Goal: Information Seeking & Learning: Learn about a topic

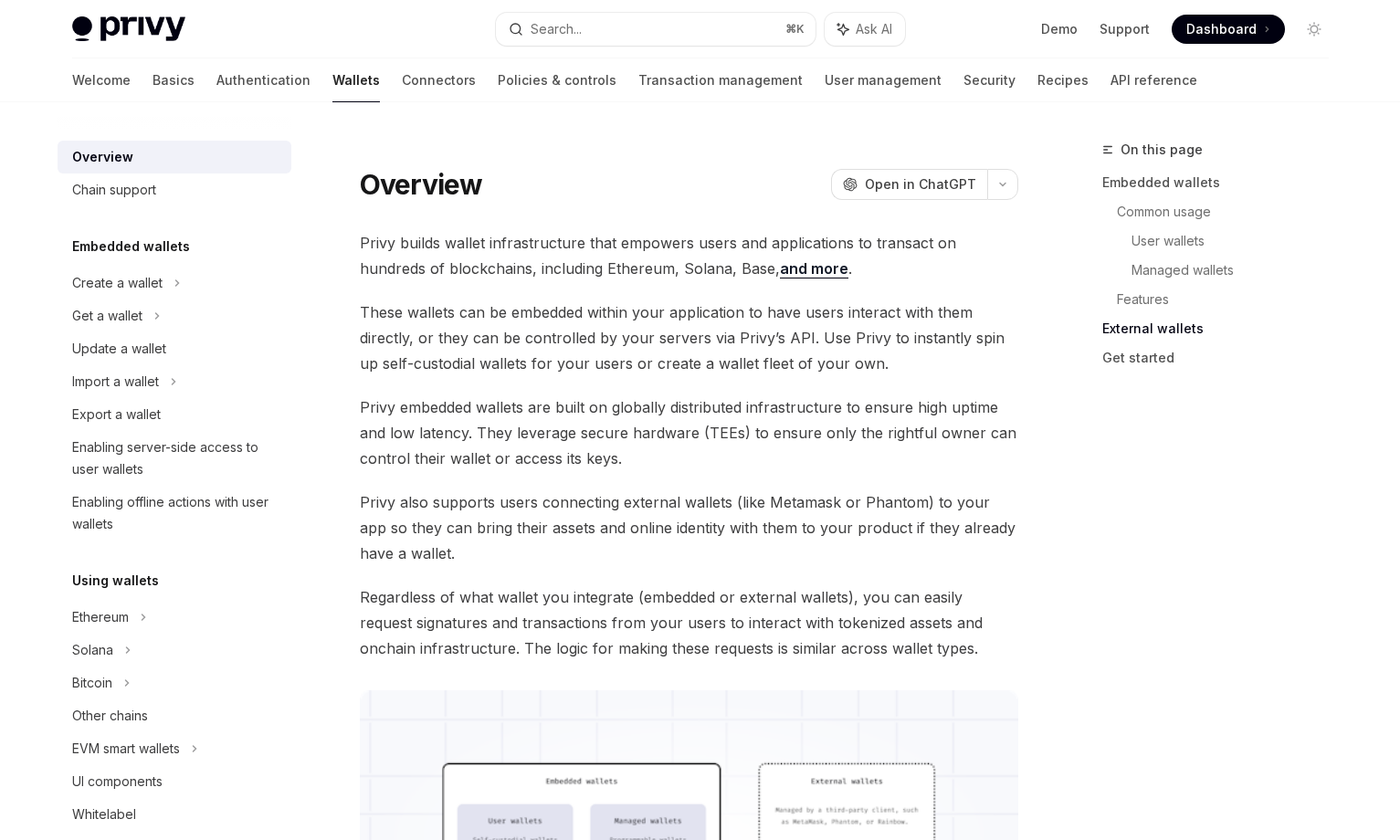
scroll to position [2774, 0]
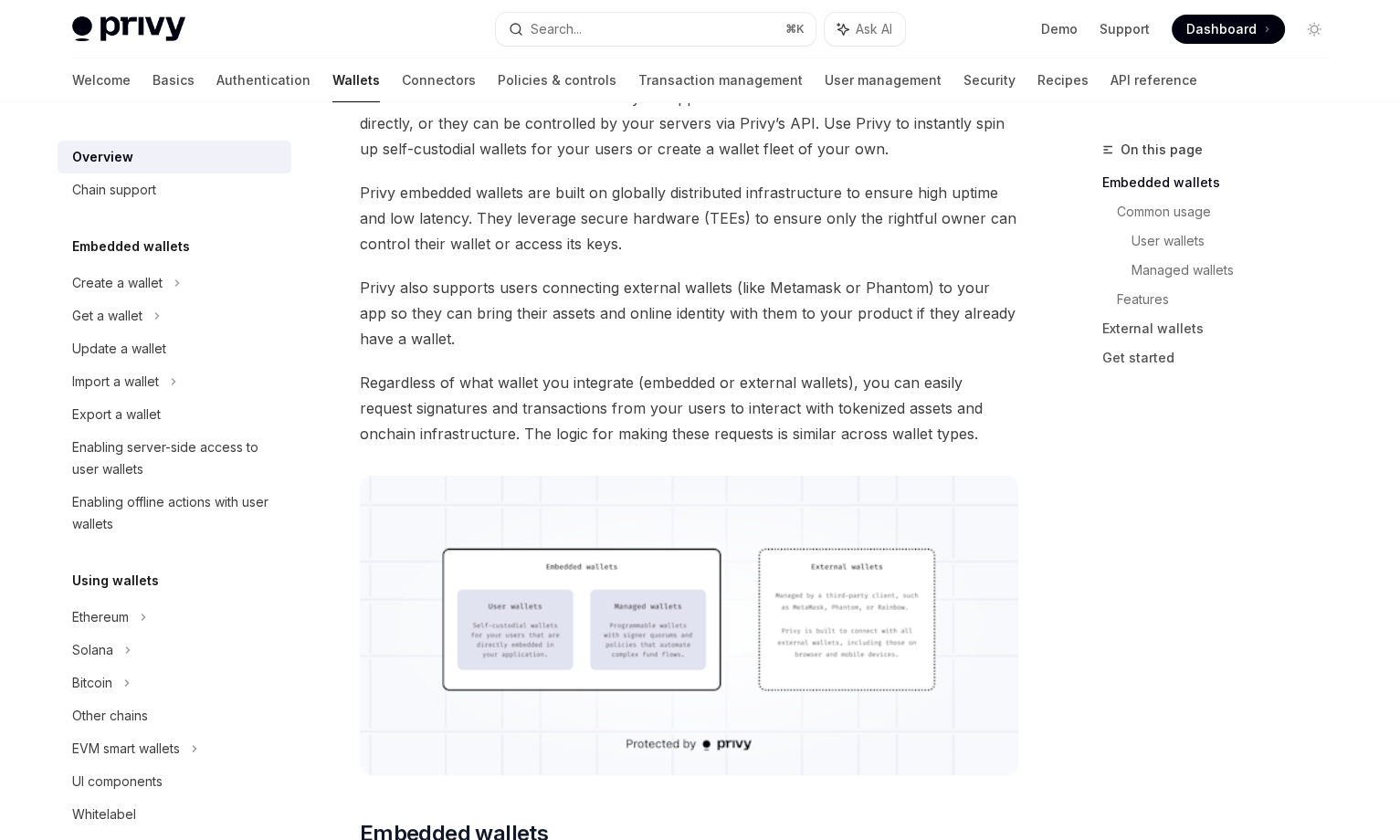
scroll to position [211, 0]
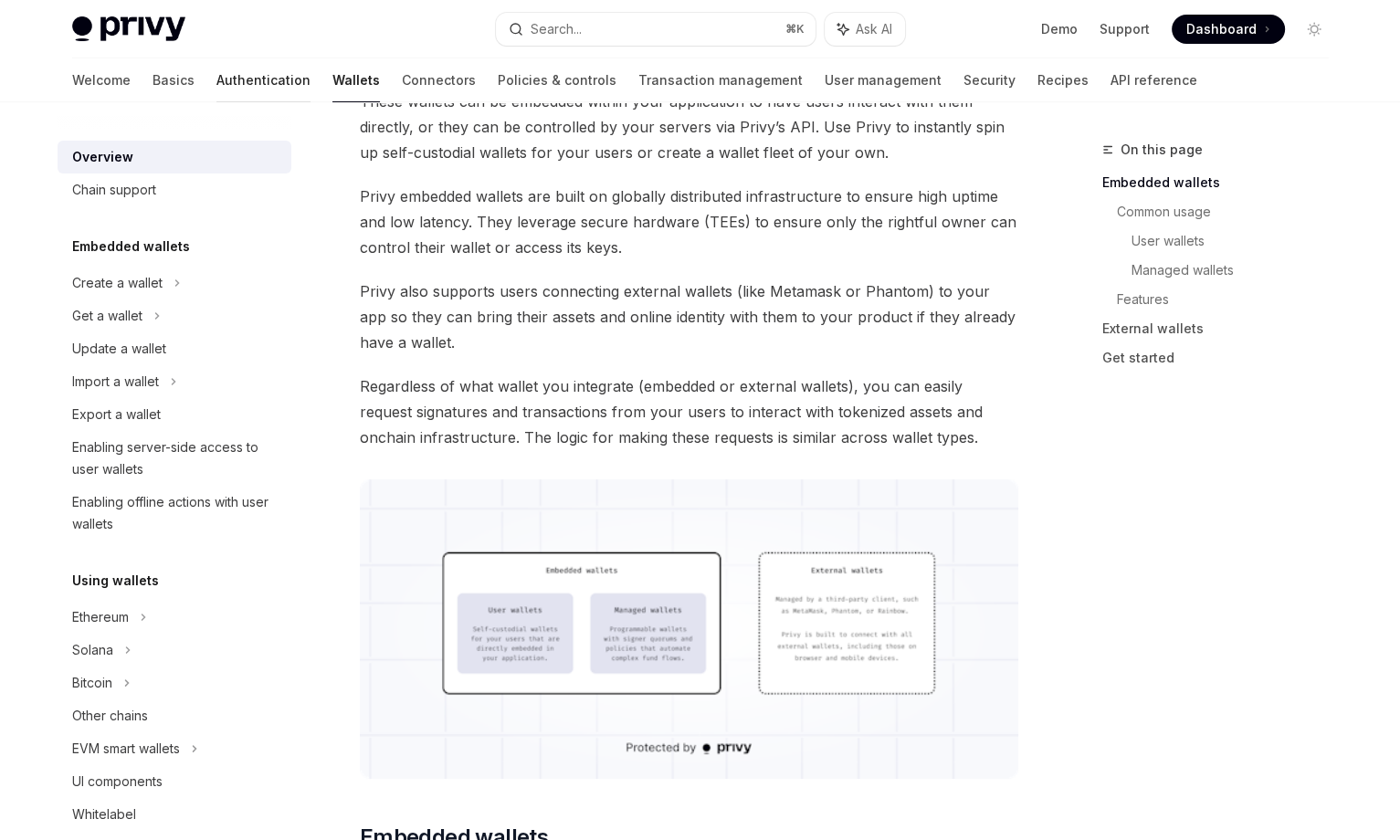
click at [216, 71] on link "Authentication" at bounding box center [264, 80] width 95 height 43
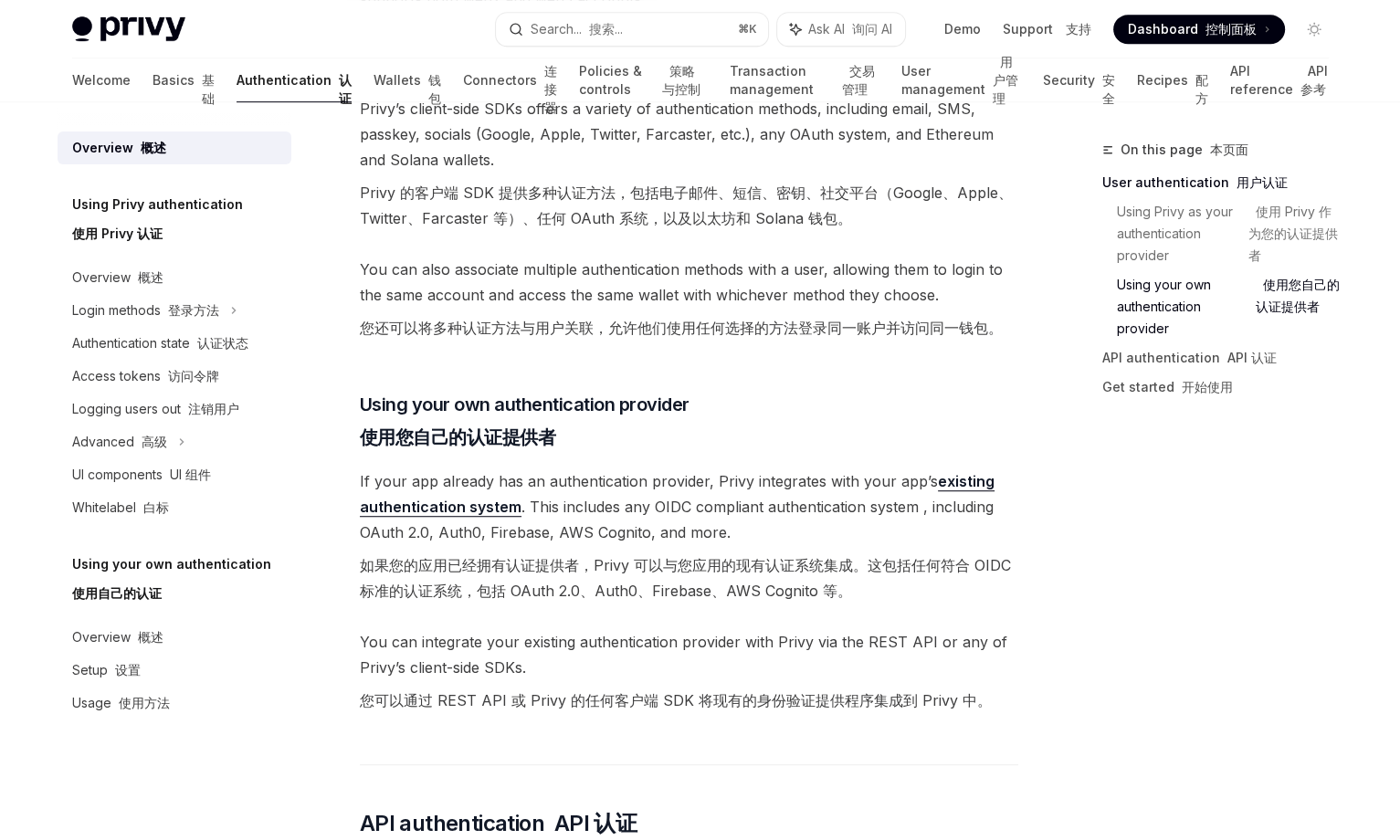
scroll to position [1160, 0]
click at [717, 507] on span "If your app already has an authentication provider, Privy integrates with your …" at bounding box center [689, 539] width 659 height 143
click at [1015, 574] on font "如果您的应用已经拥有认证提供者，Privy 可以与您应用的现有认证系统集成。这包括任何符合 OIDC 标准的认证系统，包括 OAuth 2.0、Auth0、F…" at bounding box center [689, 577] width 659 height 51
click at [791, 509] on span "If your app already has an authentication provider, Privy integrates with your …" at bounding box center [689, 539] width 659 height 143
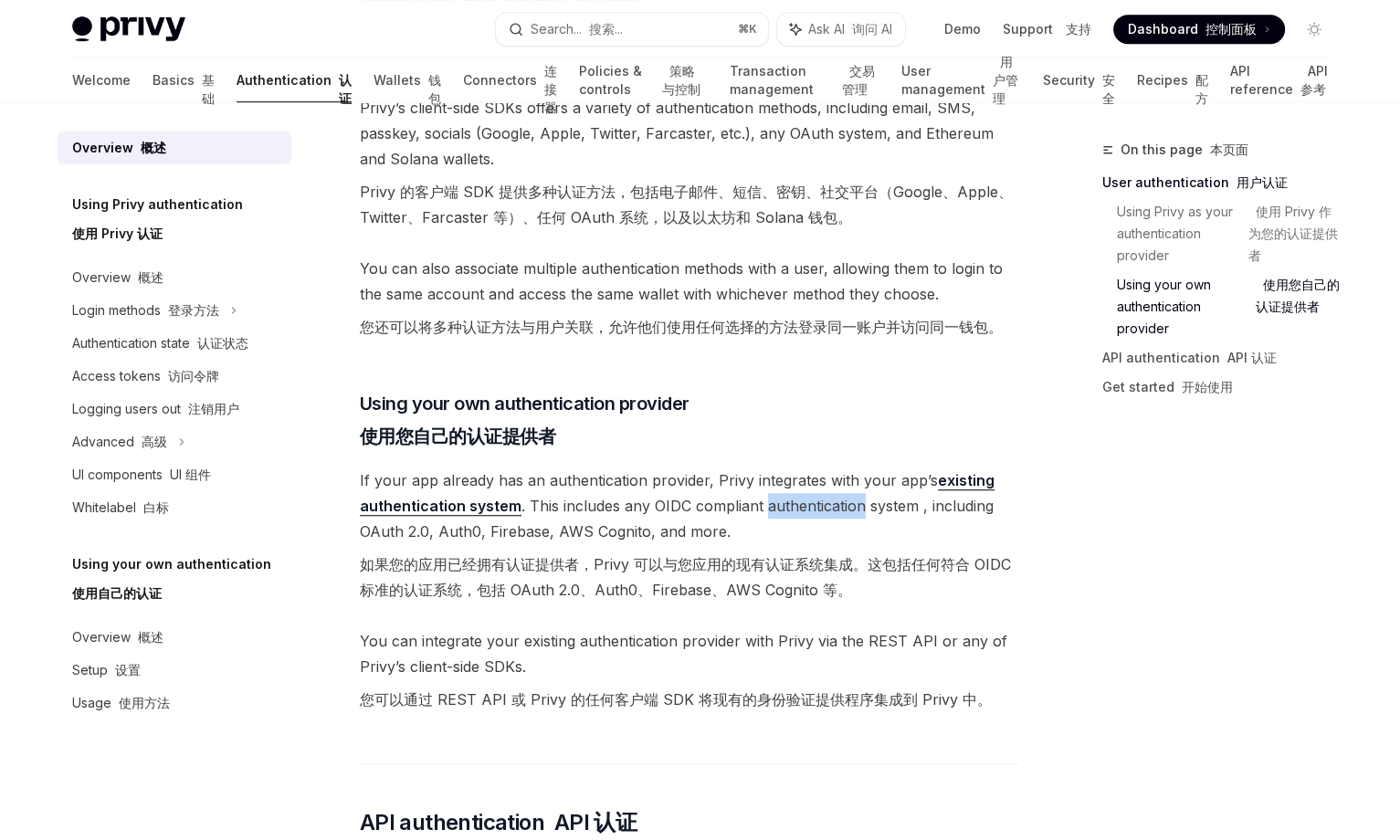
click at [791, 509] on span "If your app already has an authentication provider, Privy integrates with your …" at bounding box center [689, 539] width 659 height 143
click at [788, 515] on span "If your app already has an authentication provider, Privy integrates with your …" at bounding box center [689, 539] width 659 height 143
click at [611, 530] on span "If your app already has an authentication provider, Privy integrates with your …" at bounding box center [689, 539] width 659 height 143
click at [906, 410] on h3 "​ Using your own authentication provider 使用您自己的认证提供者" at bounding box center [689, 424] width 659 height 66
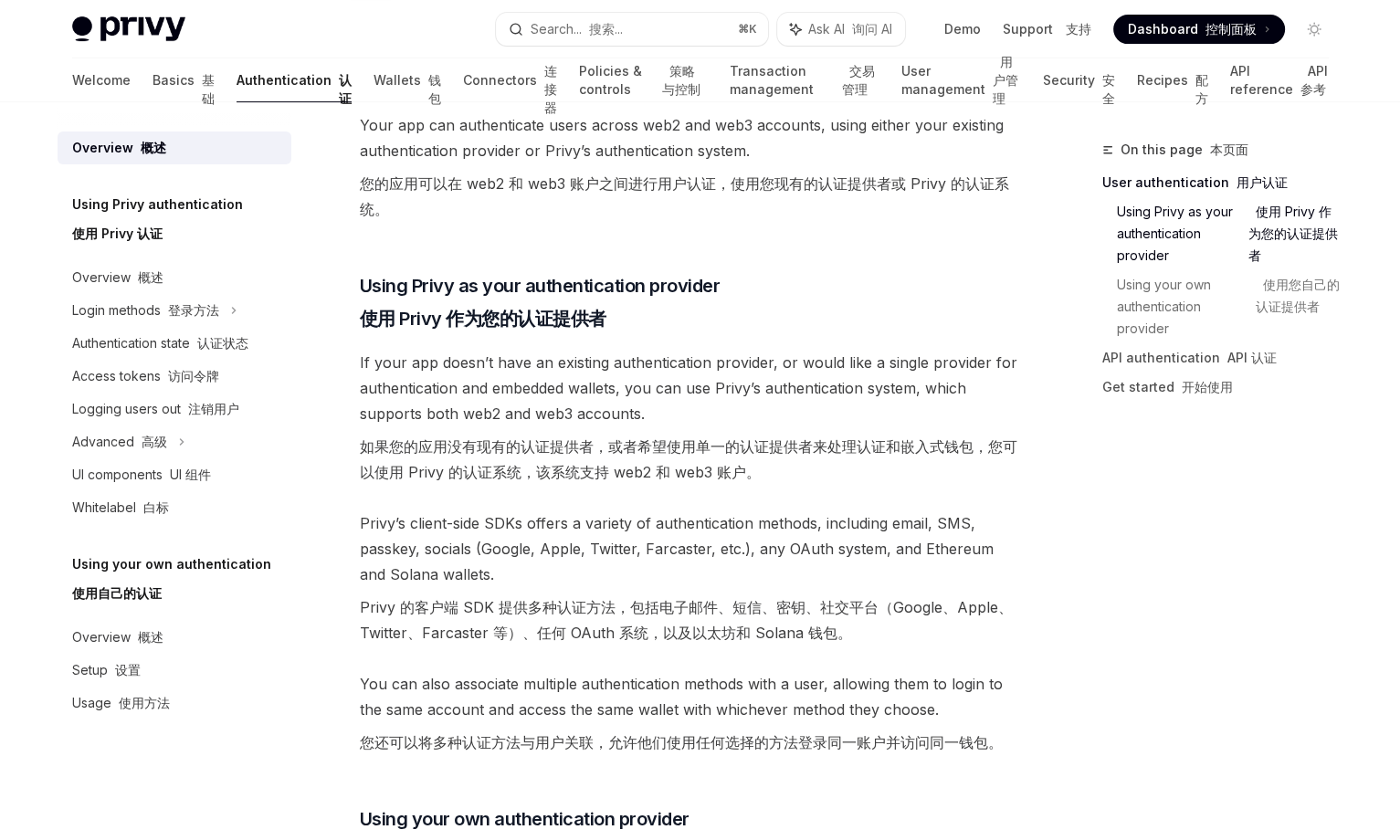
scroll to position [744, 0]
click at [206, 380] on font "访问令牌" at bounding box center [194, 375] width 51 height 15
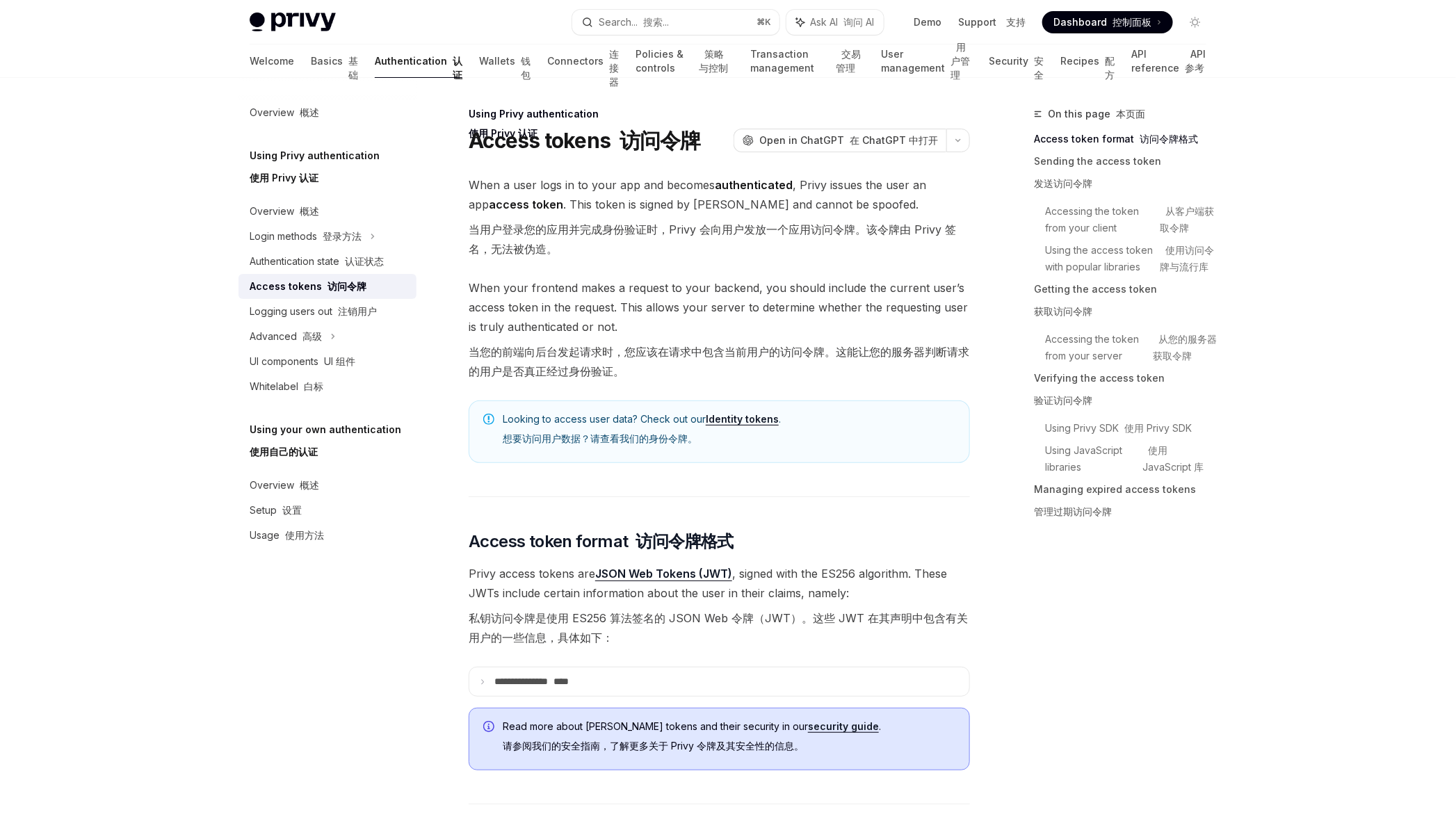
type textarea "*"
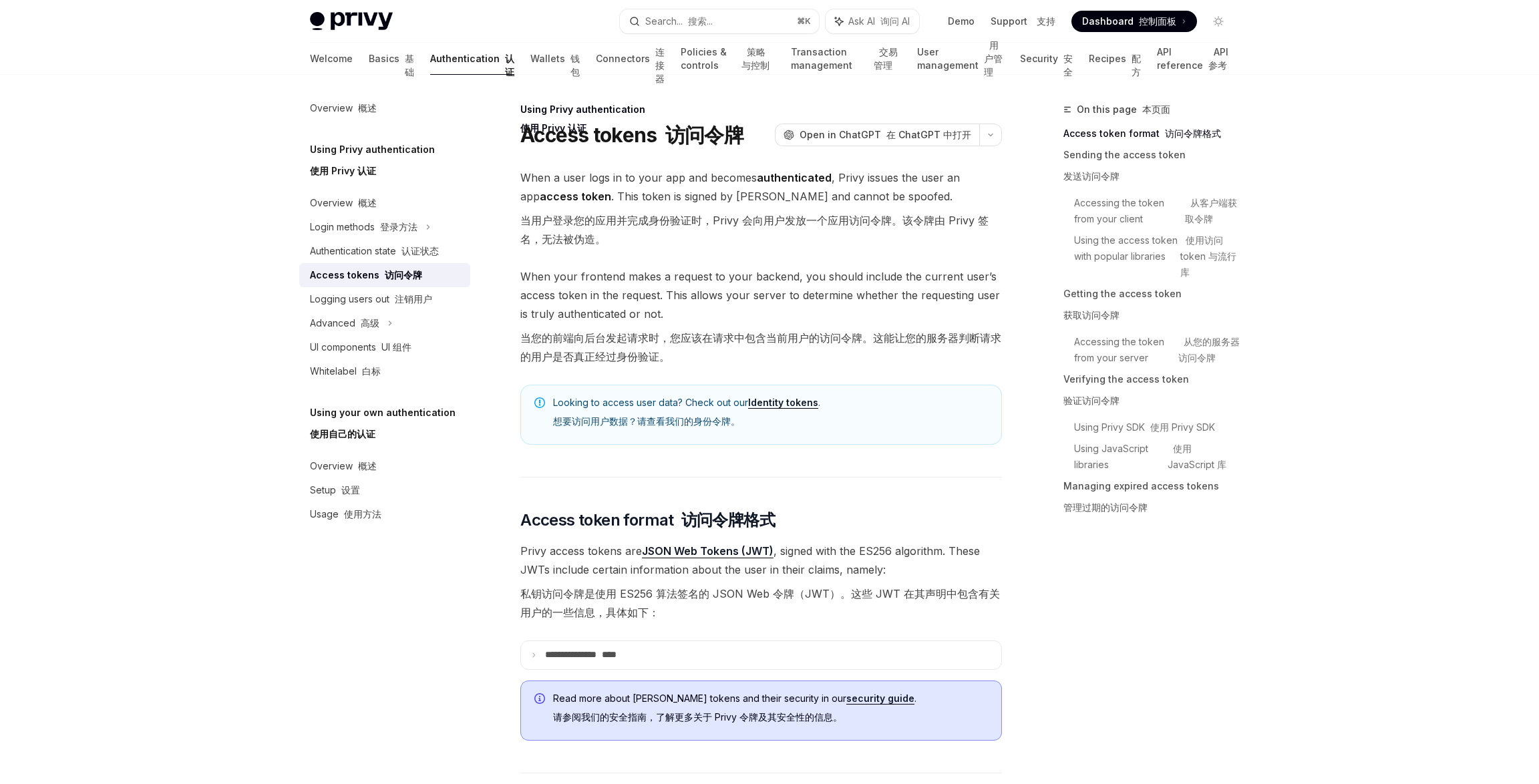
type textarea "*"
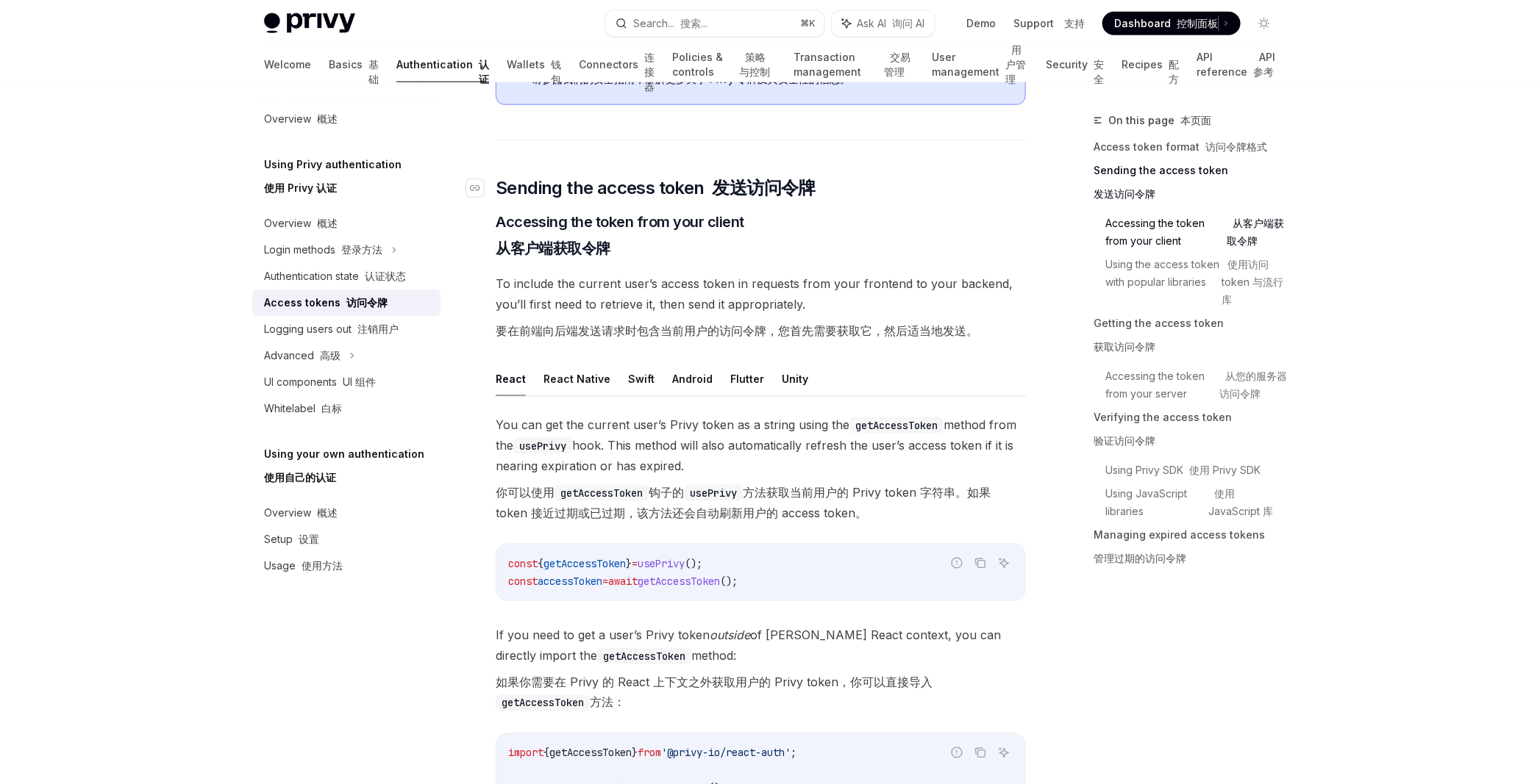
scroll to position [726, 0]
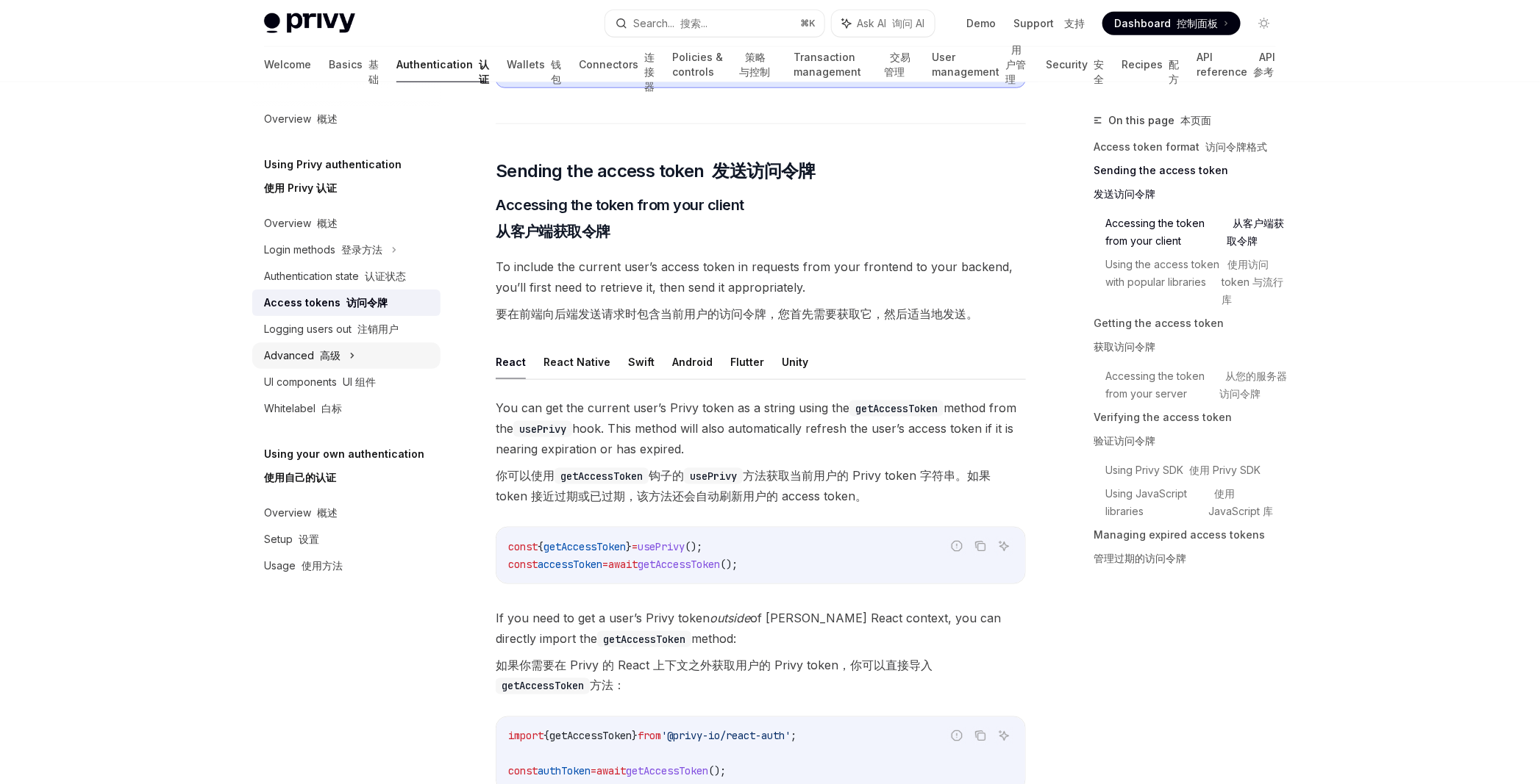
click at [341, 363] on div "Advanced 高级" at bounding box center [345, 355] width 188 height 27
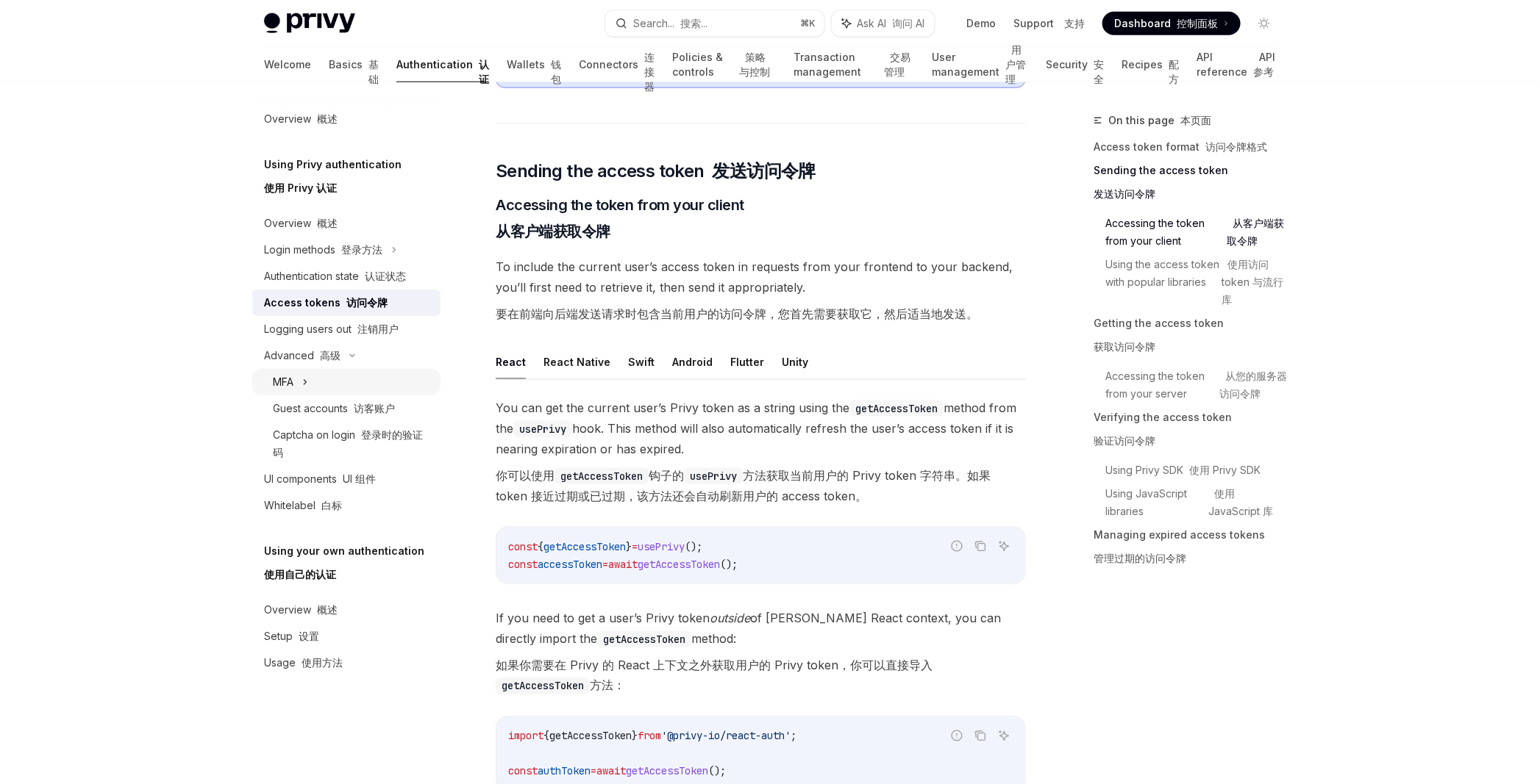
click at [336, 393] on div "MFA" at bounding box center [345, 382] width 188 height 27
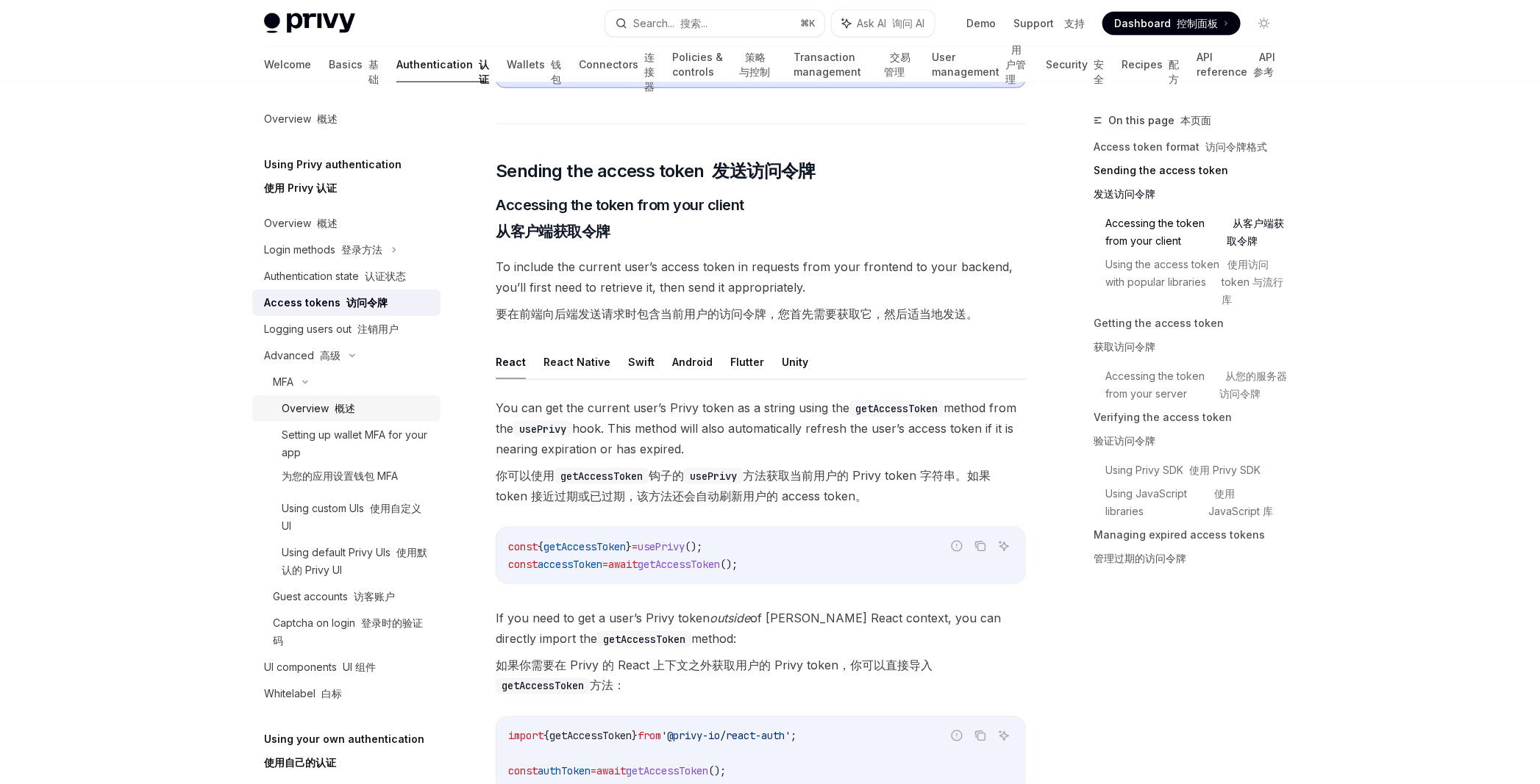
click at [389, 411] on div "Overview 概述" at bounding box center [356, 408] width 150 height 17
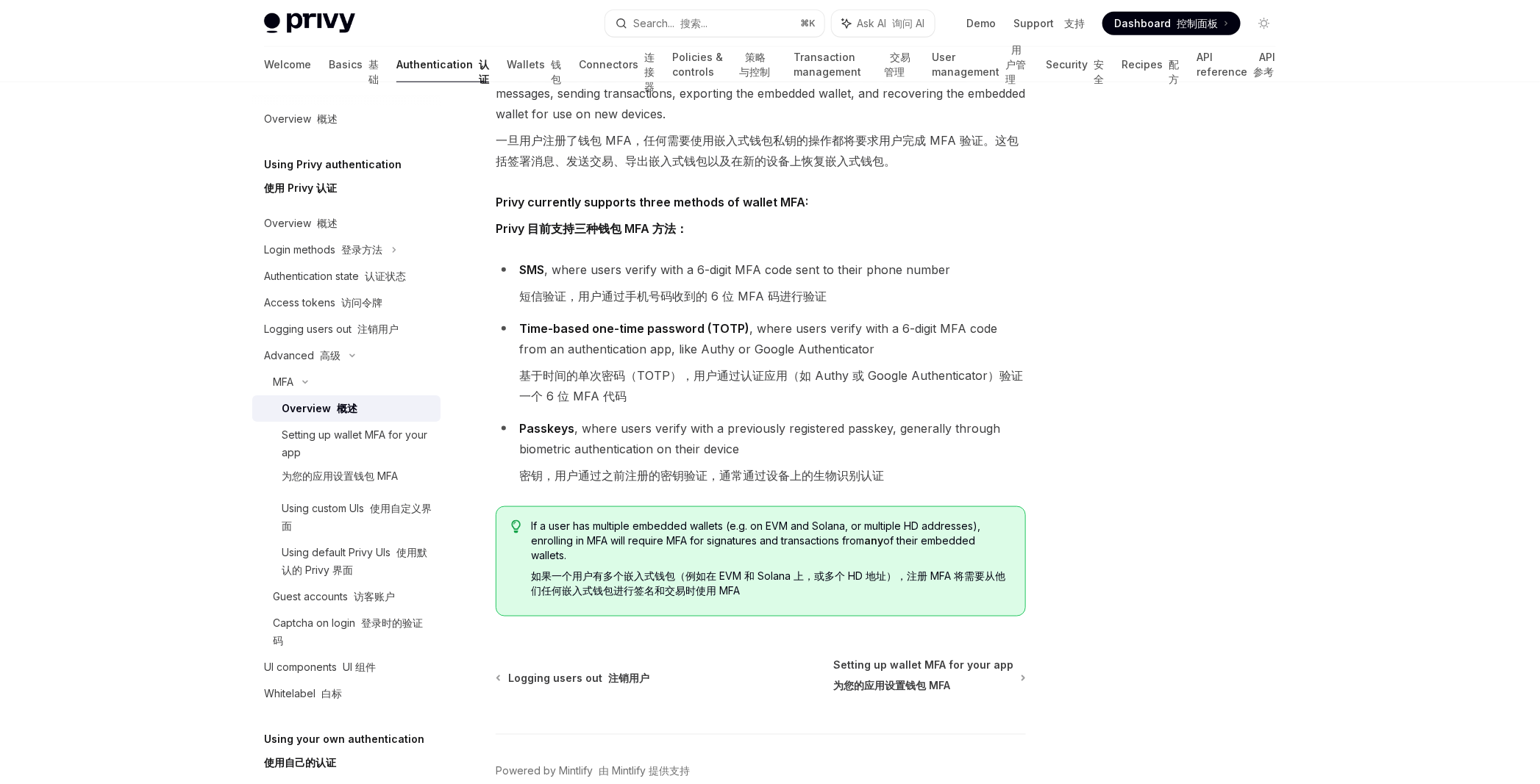
scroll to position [709, 0]
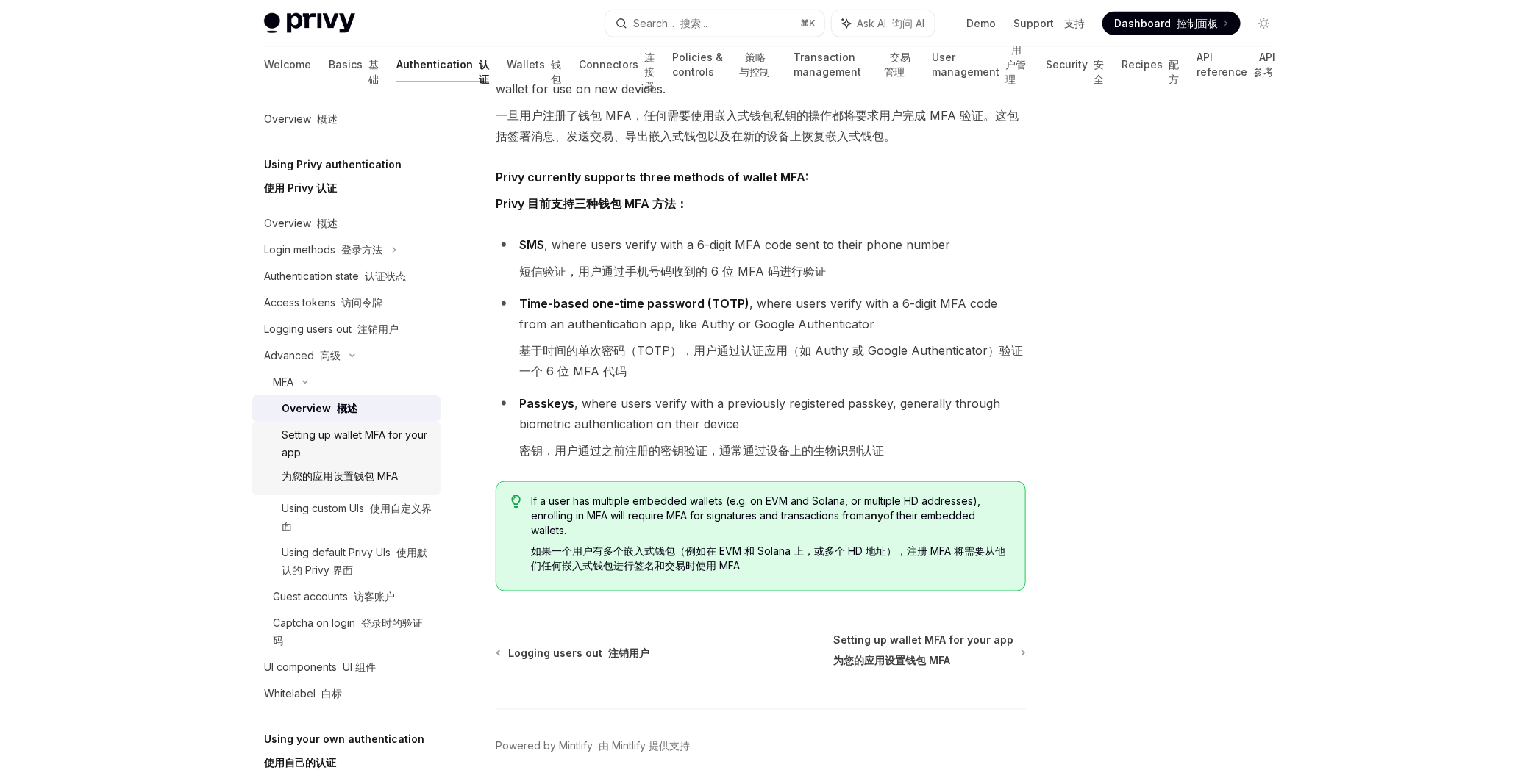
click at [365, 482] on font "为您的应用设置钱包 MFA" at bounding box center [339, 476] width 116 height 17
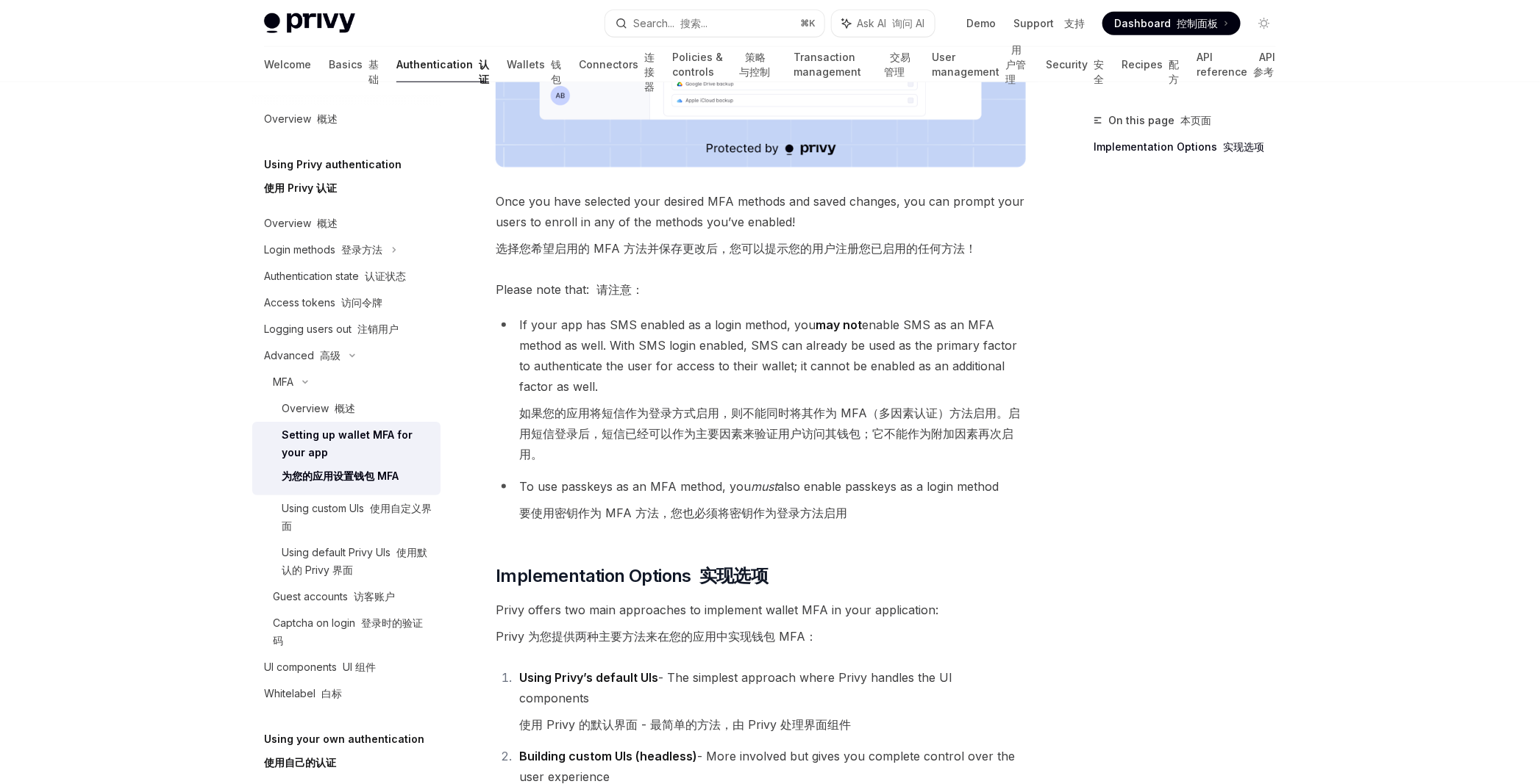
scroll to position [669, 0]
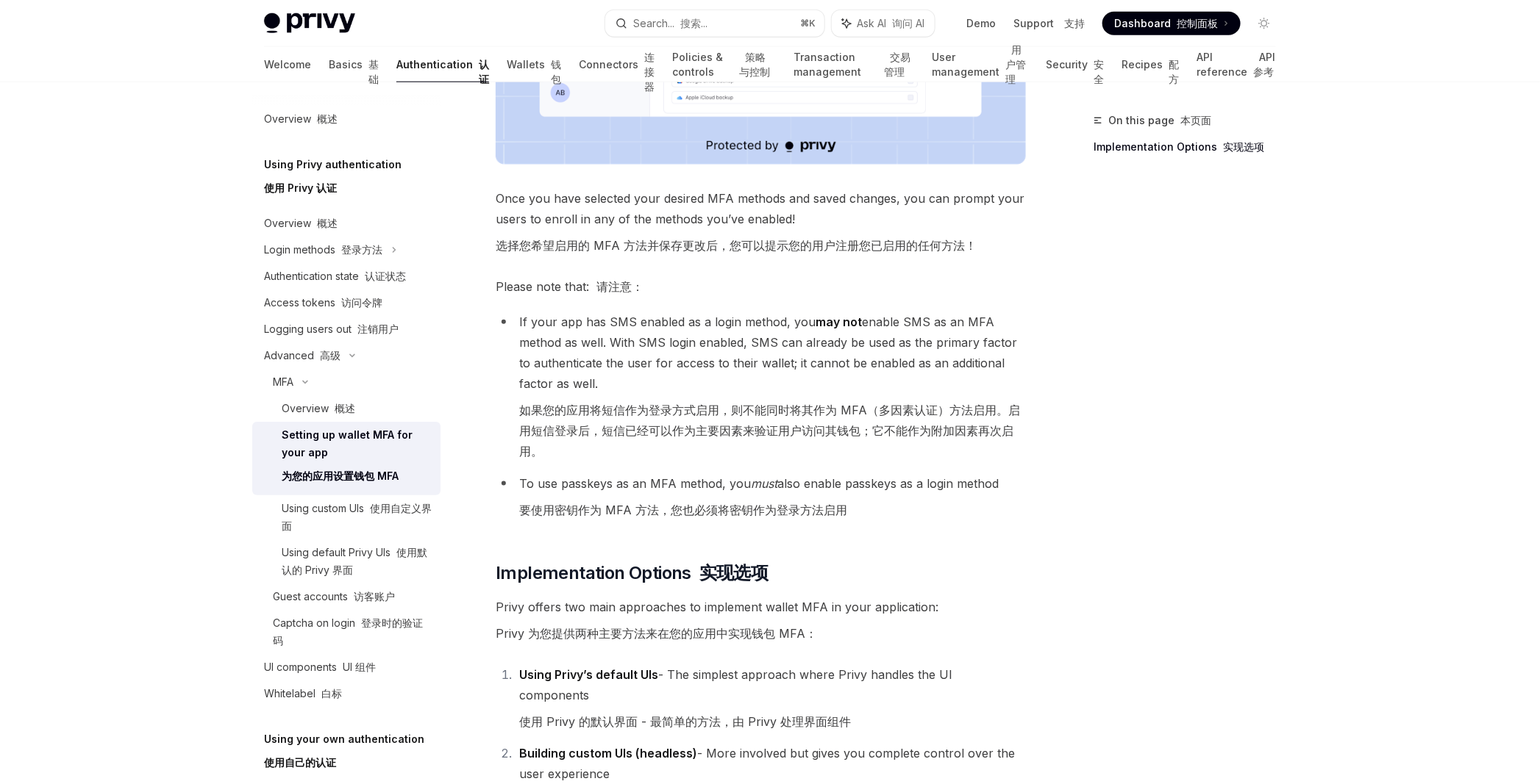
click at [934, 473] on li "To use passkeys as an MFA method, you must also enable passkeys as a login meth…" at bounding box center [760, 500] width 530 height 53
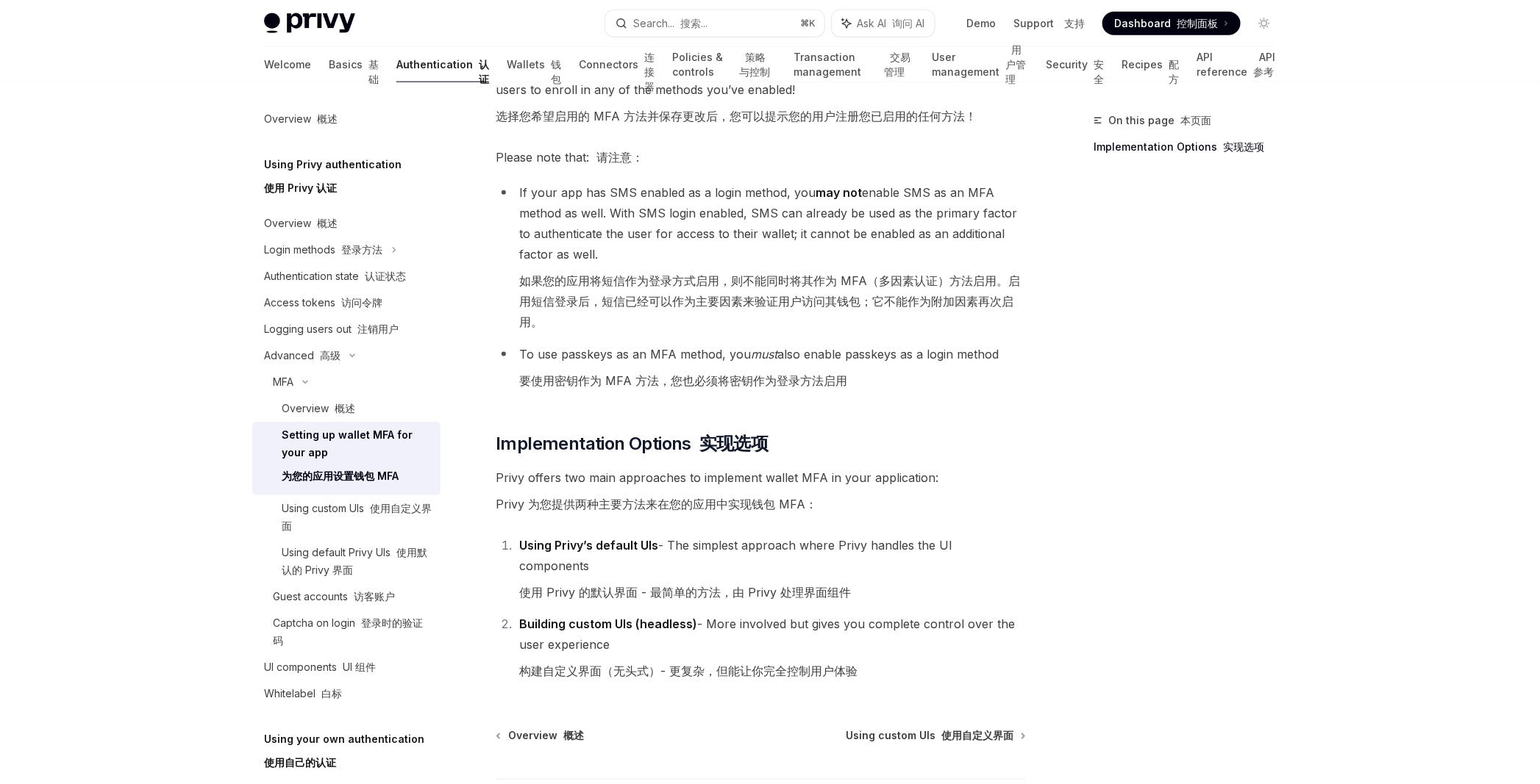
scroll to position [879, 0]
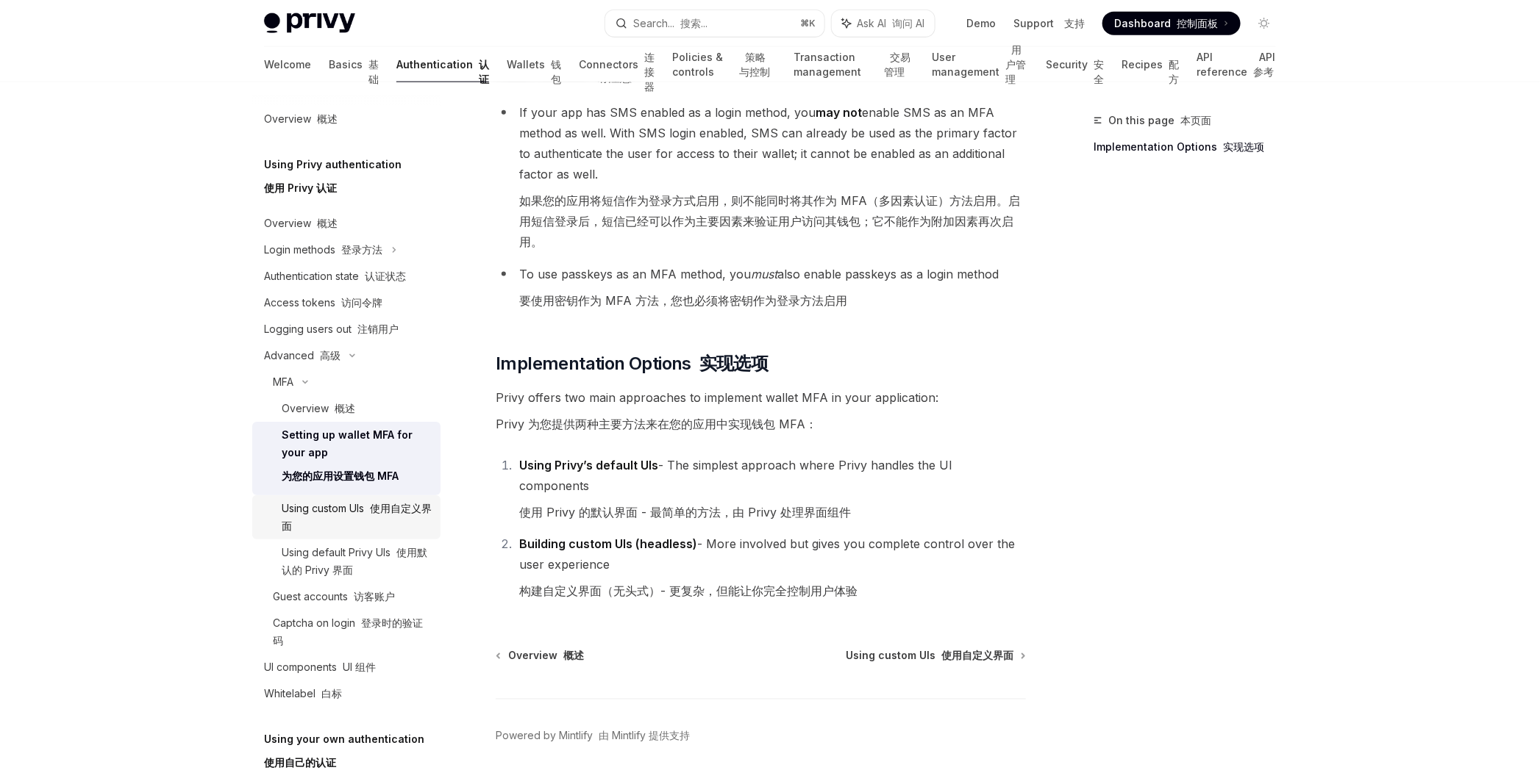
click at [367, 506] on div "Using custom UIs 使用自定义界面" at bounding box center [356, 517] width 150 height 35
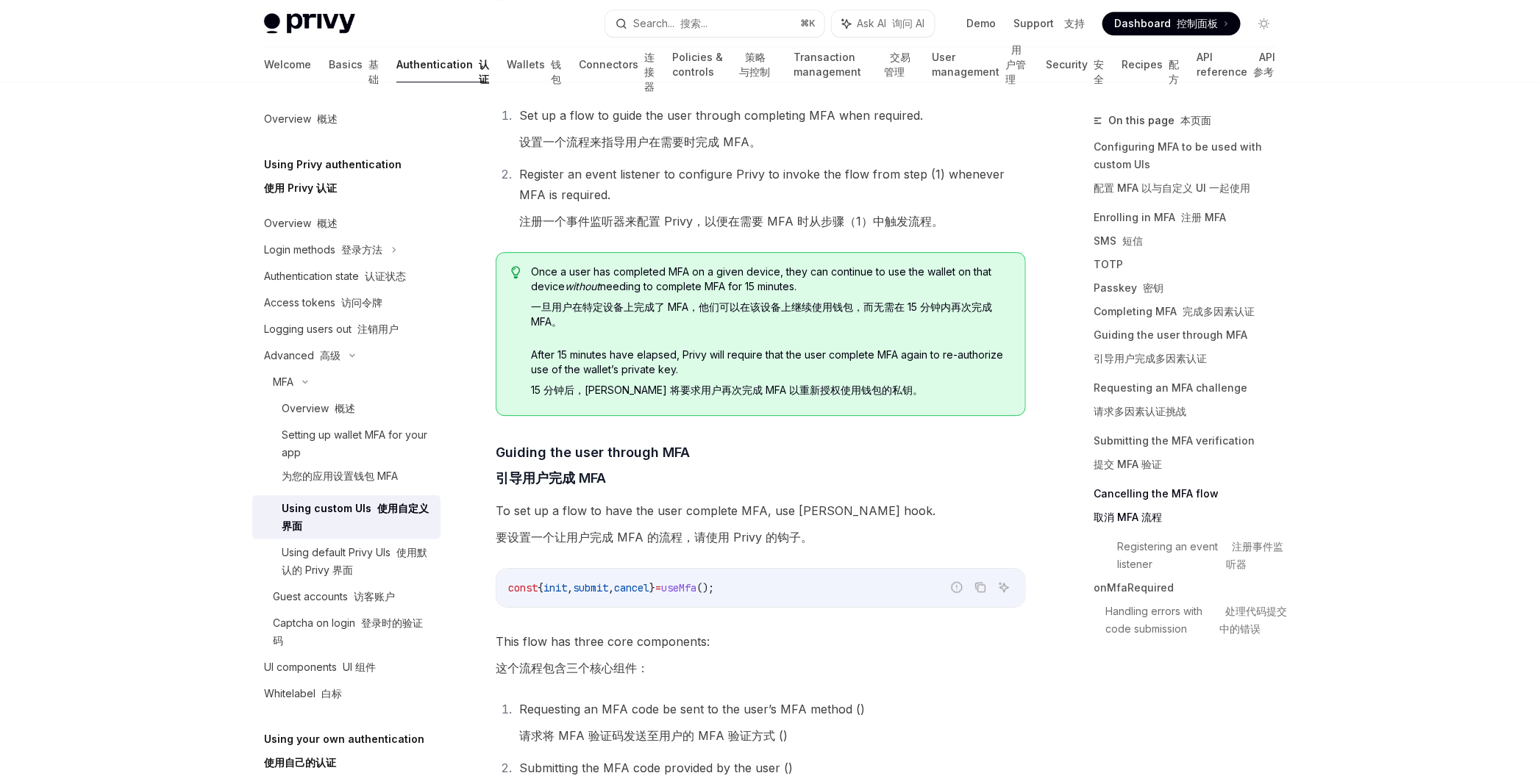
scroll to position [109, 0]
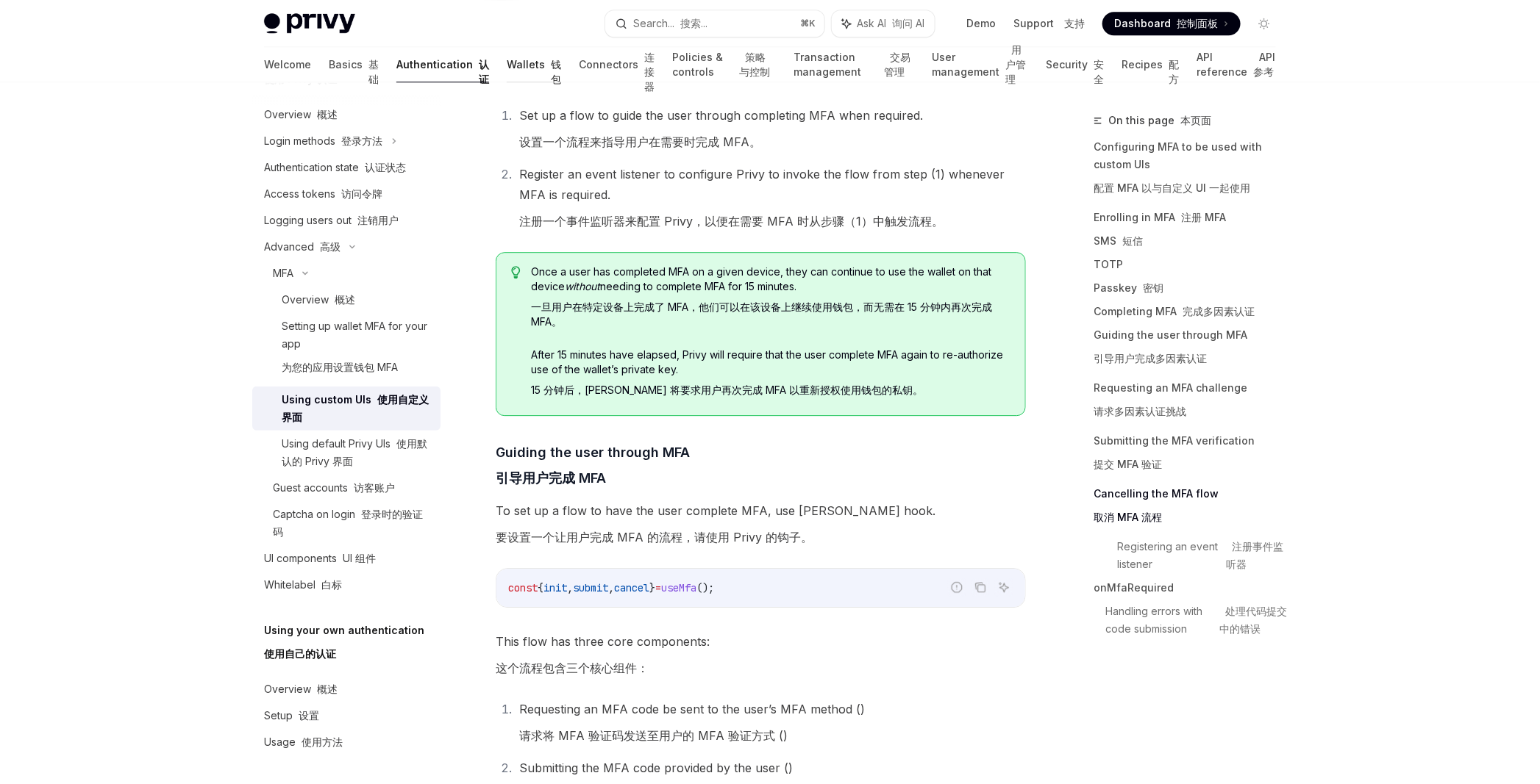
click at [507, 68] on link "Wallets 钱包" at bounding box center [534, 65] width 55 height 35
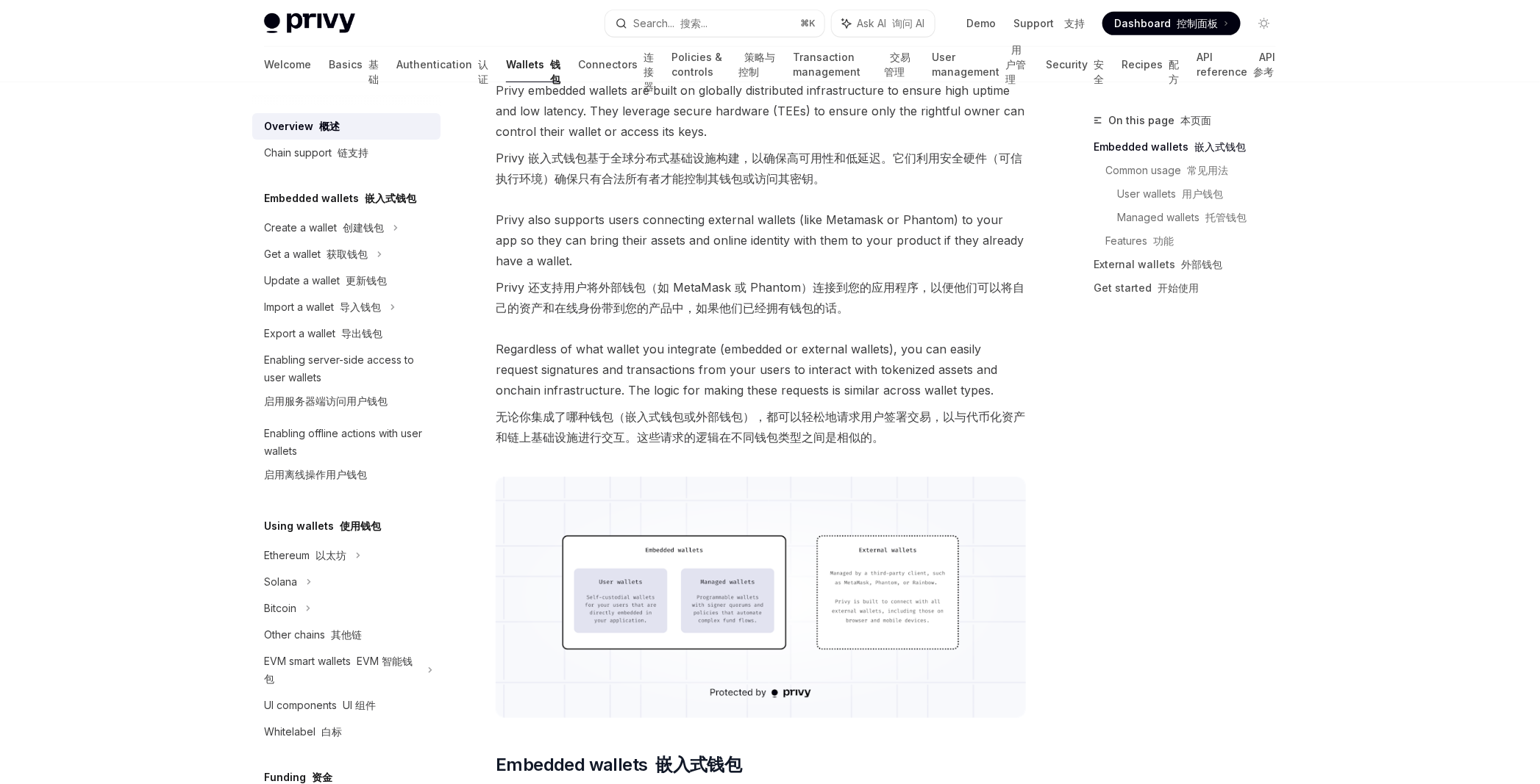
scroll to position [344, 0]
click at [771, 266] on span "Privy also supports users connecting external wallets (like Metamask or Phantom…" at bounding box center [760, 265] width 530 height 115
click at [371, 406] on font "启用服务器端访问用户钱包" at bounding box center [326, 401] width 123 height 12
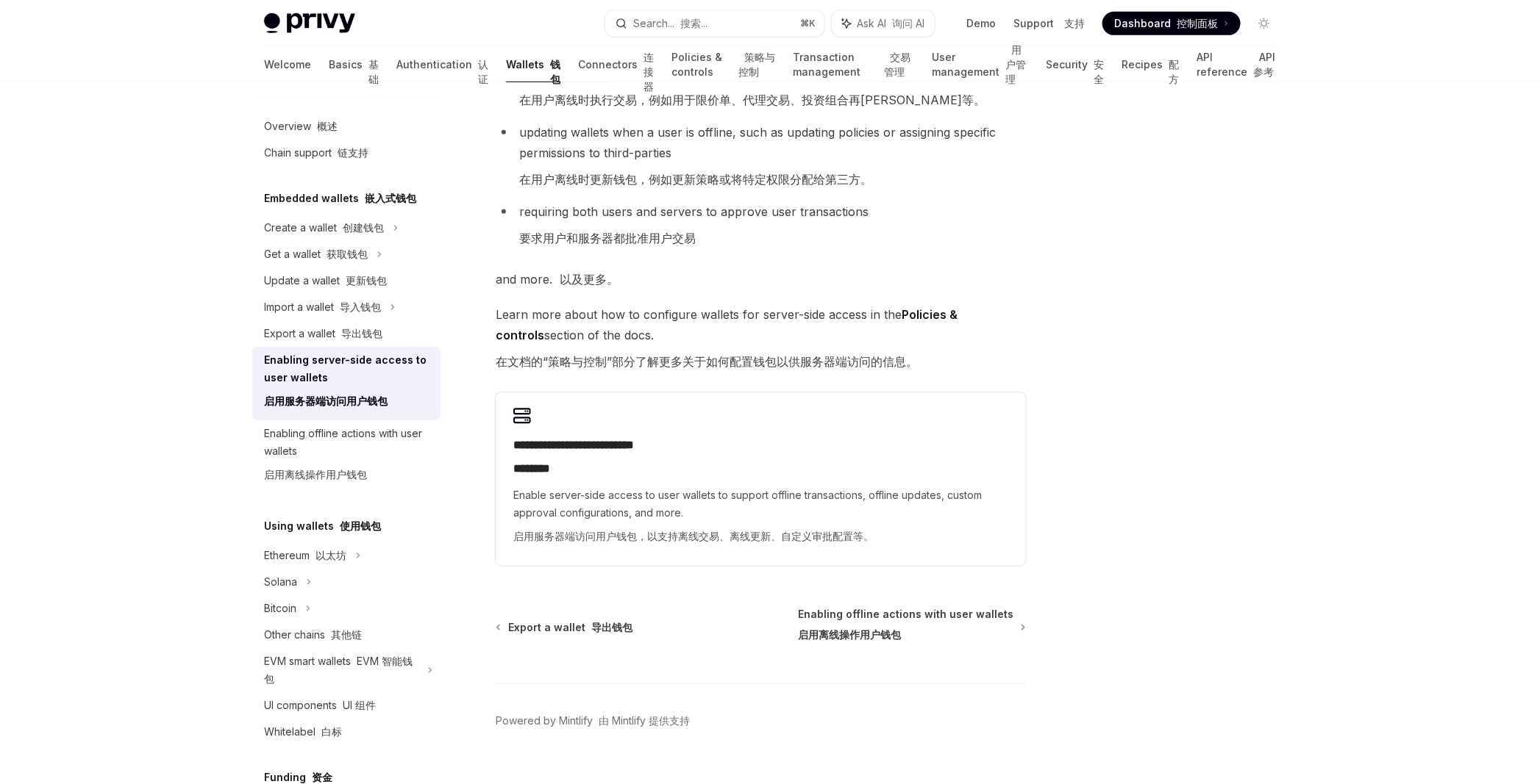
scroll to position [430, 0]
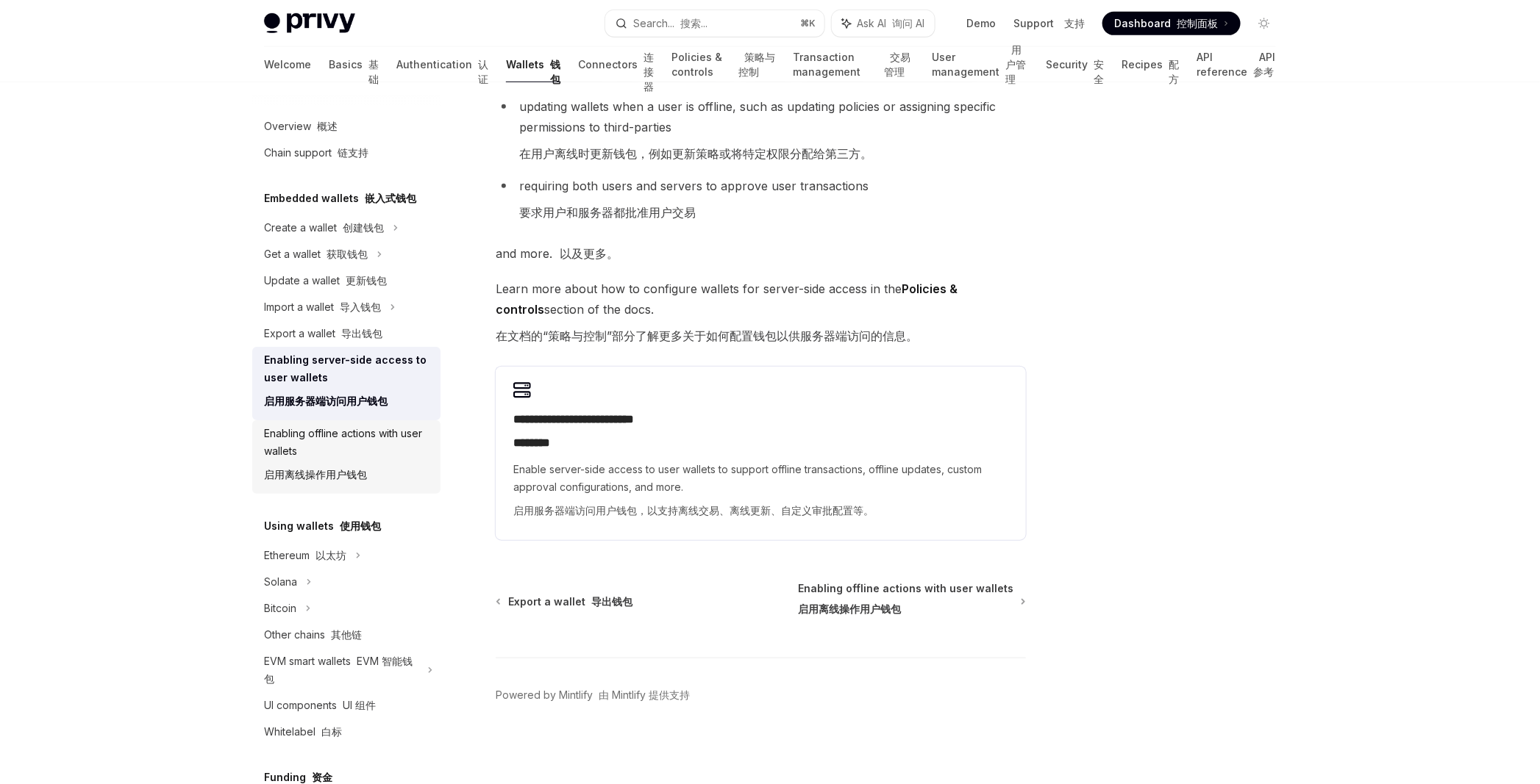
click at [399, 452] on div "Enabling offline actions with user wallets 启用离线操作用户钱包" at bounding box center [348, 457] width 167 height 65
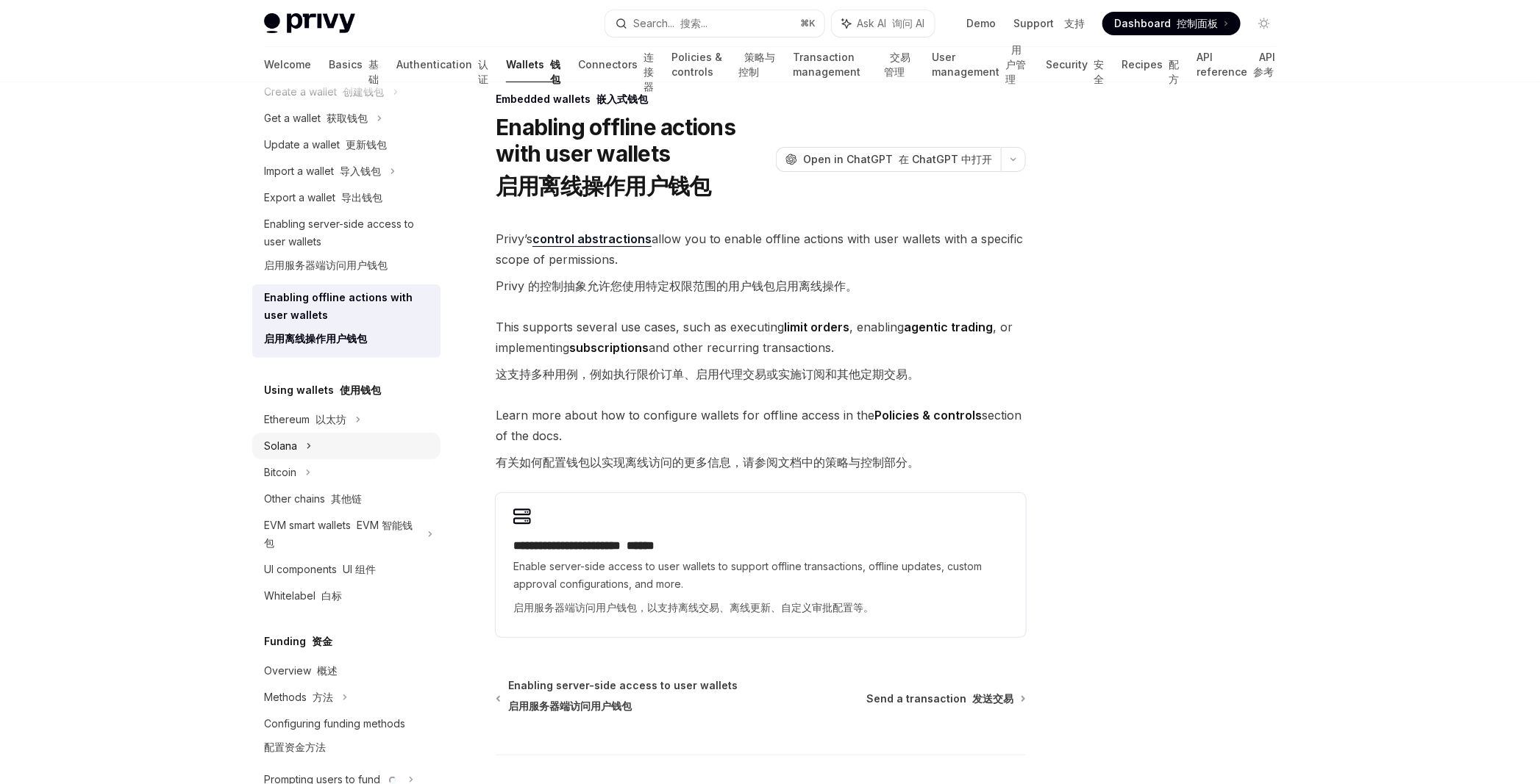
scroll to position [139, 0]
click at [384, 576] on link "UI components UI 组件" at bounding box center [345, 567] width 188 height 27
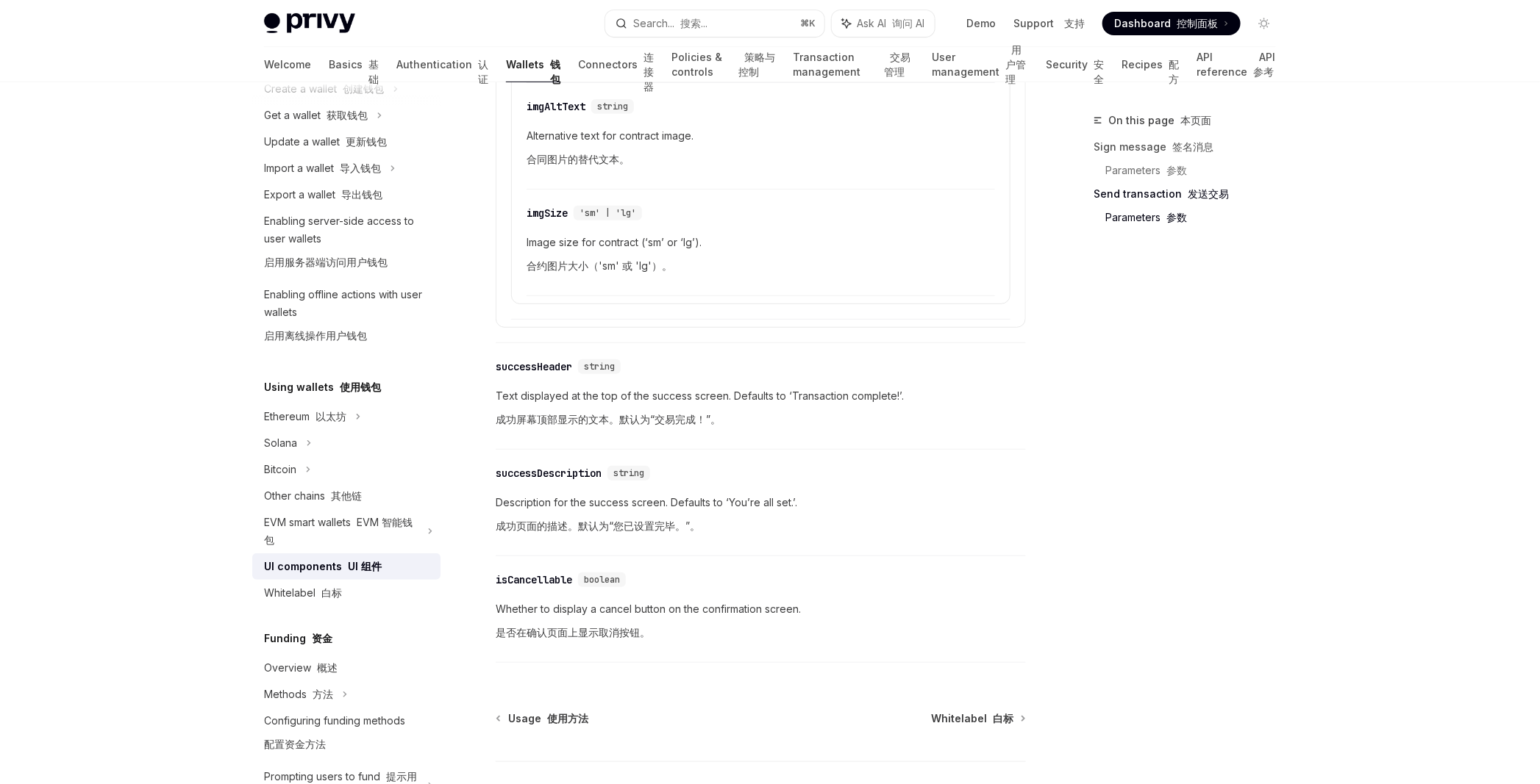
scroll to position [3167, 0]
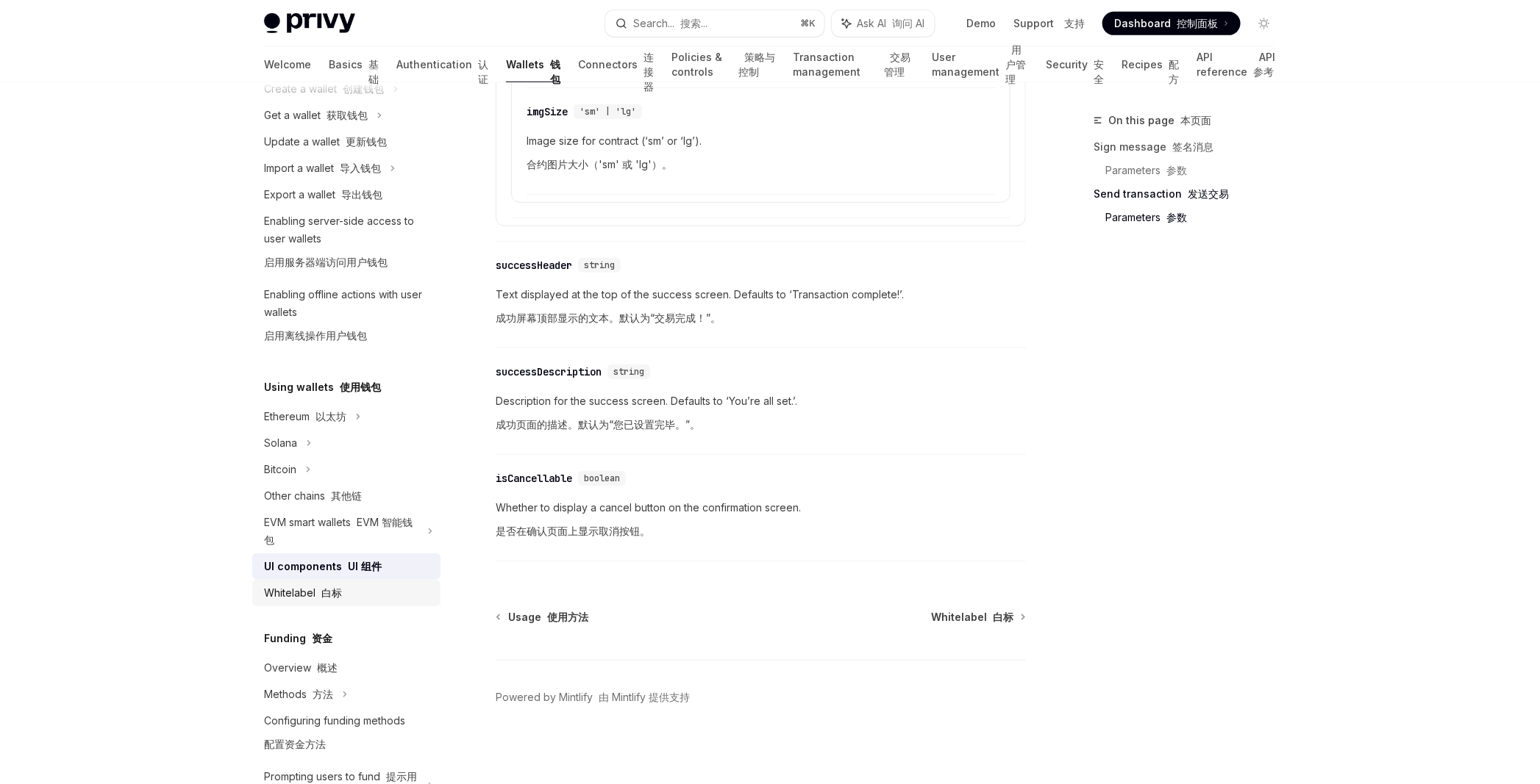
click at [323, 595] on font "白标" at bounding box center [331, 592] width 21 height 12
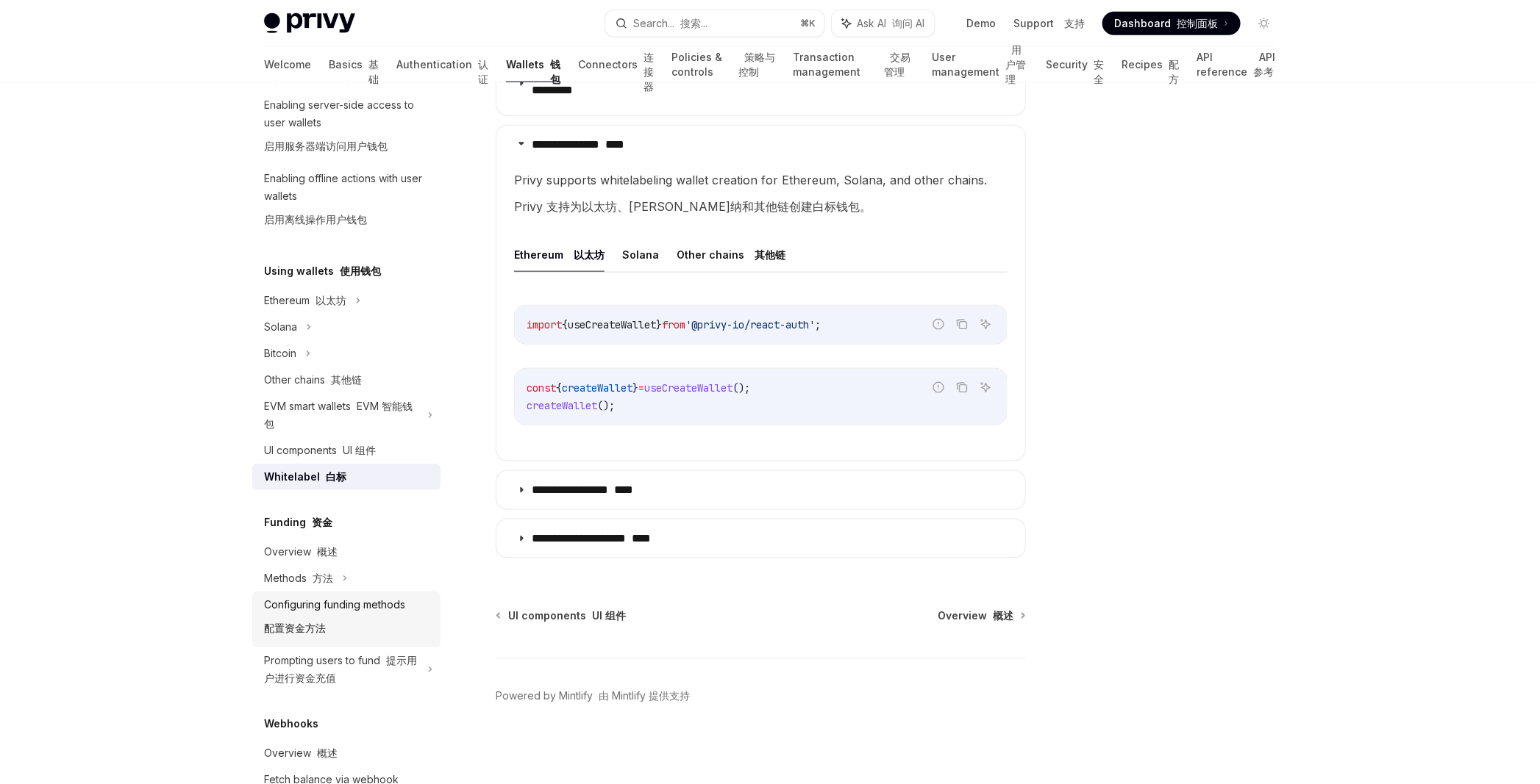
scroll to position [268, 0]
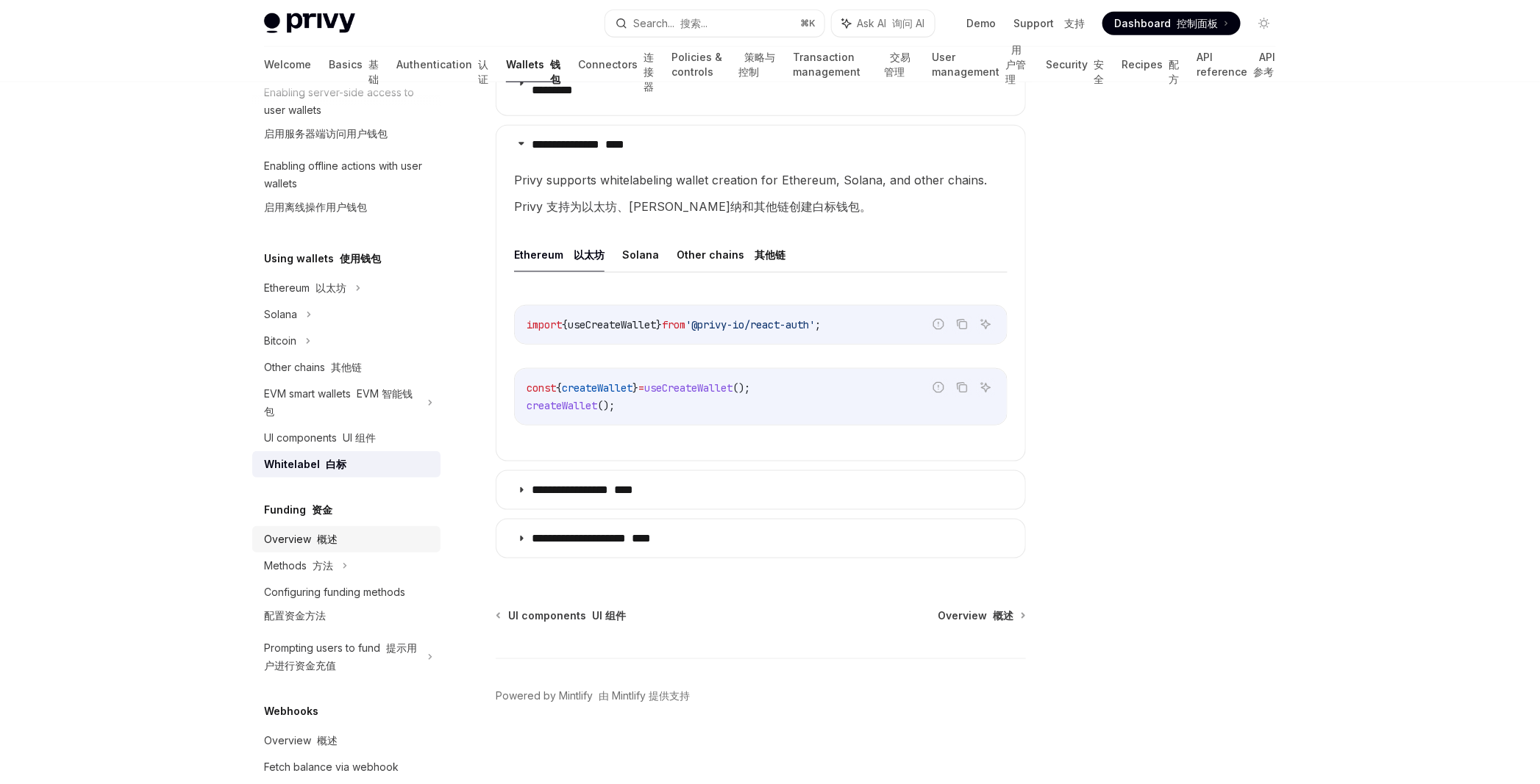
click at [367, 539] on div "Overview 概述" at bounding box center [348, 539] width 167 height 17
type textarea "*"
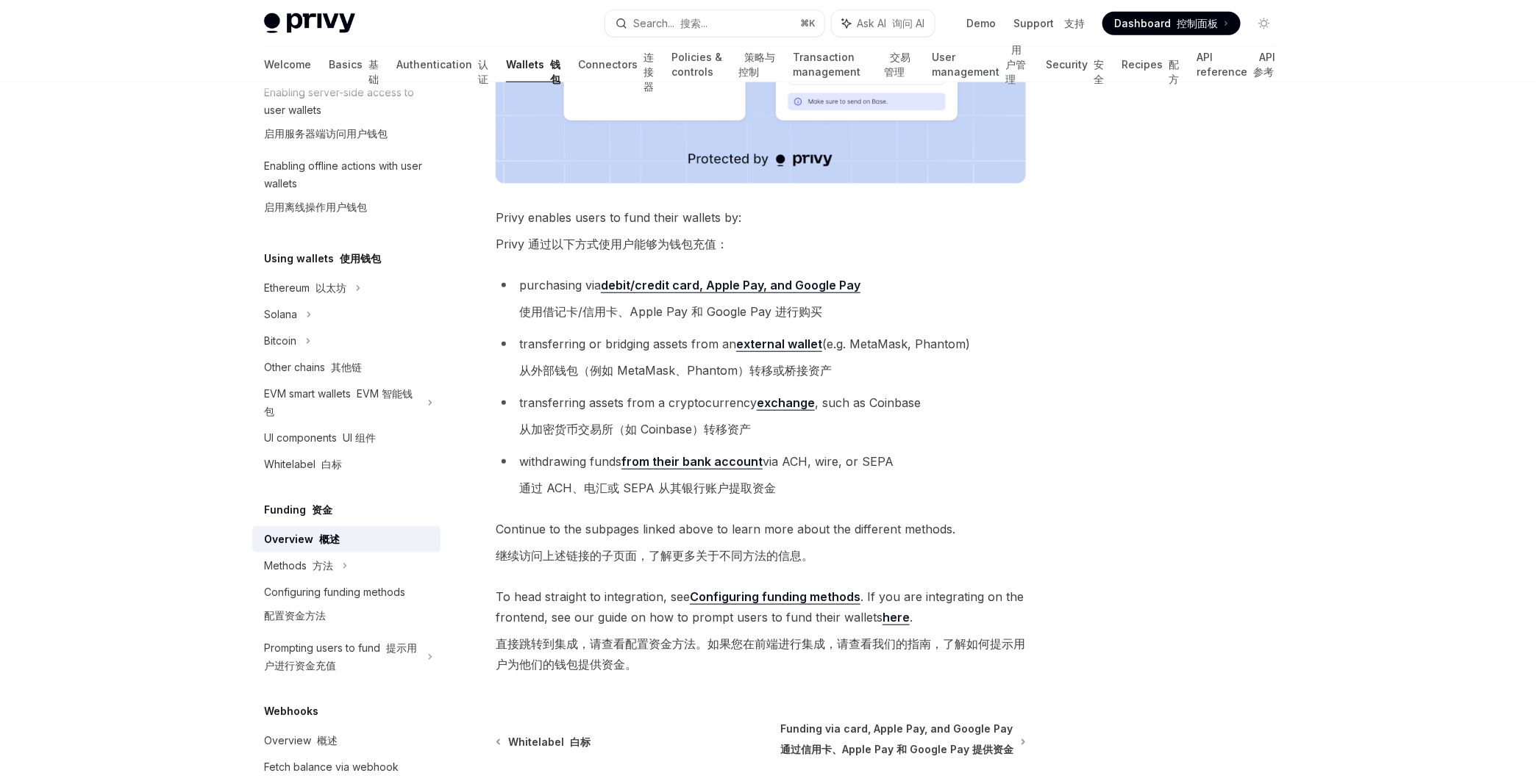
scroll to position [726, 0]
